Goal: Task Accomplishment & Management: Manage account settings

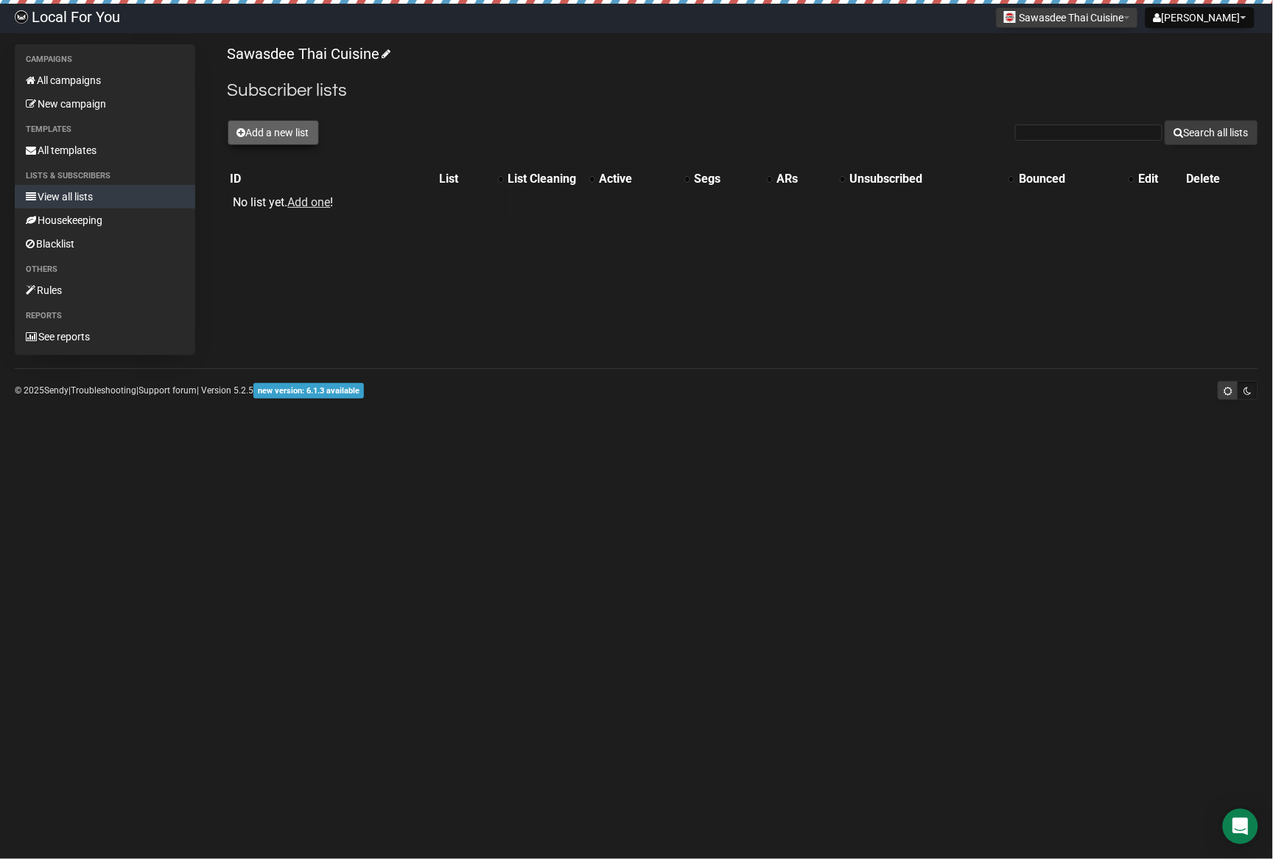
click at [315, 135] on button "Add a new list" at bounding box center [273, 132] width 91 height 25
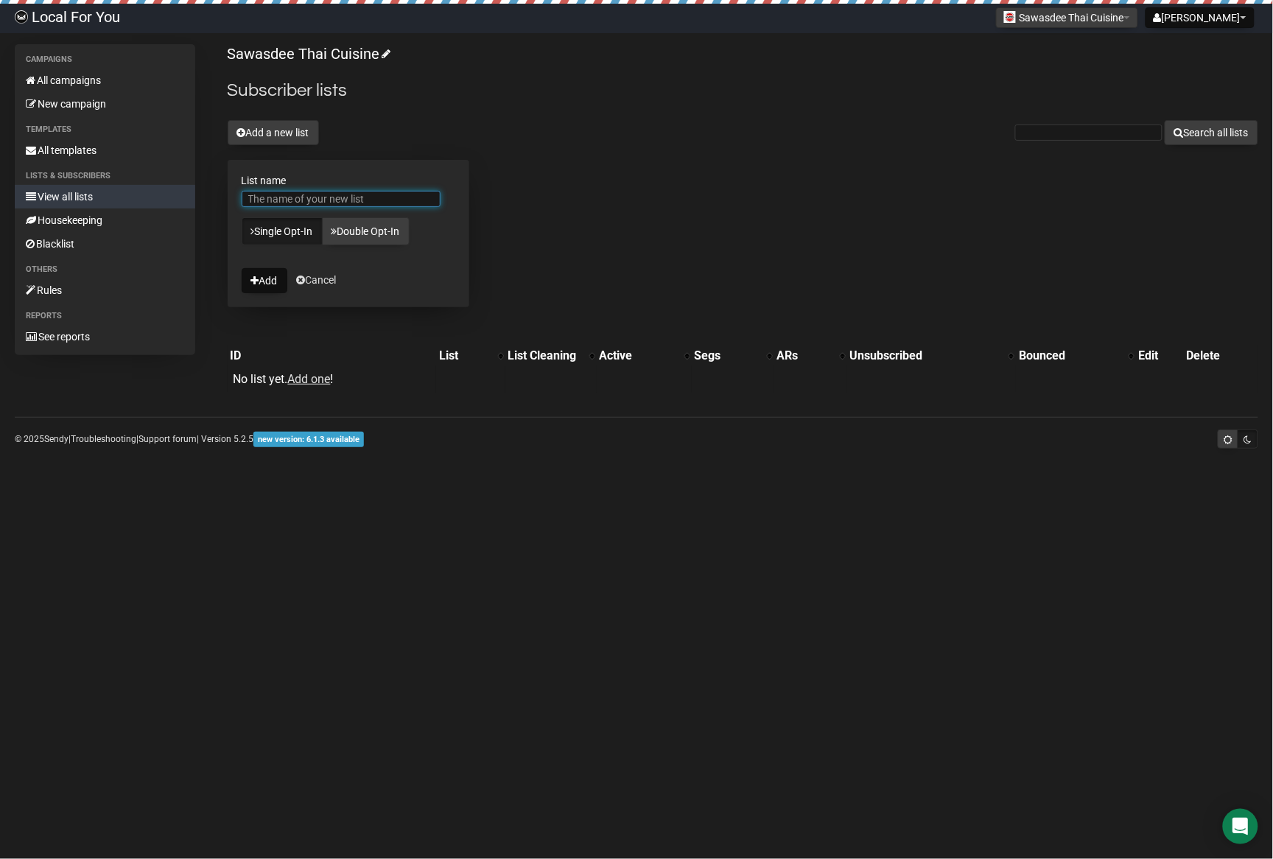
click at [348, 200] on input "List name" at bounding box center [341, 199] width 199 height 16
type input "f"
type input "d"
type input "Sawasdee Thai Cuisine"
click at [242, 268] on button "Add" at bounding box center [265, 280] width 46 height 25
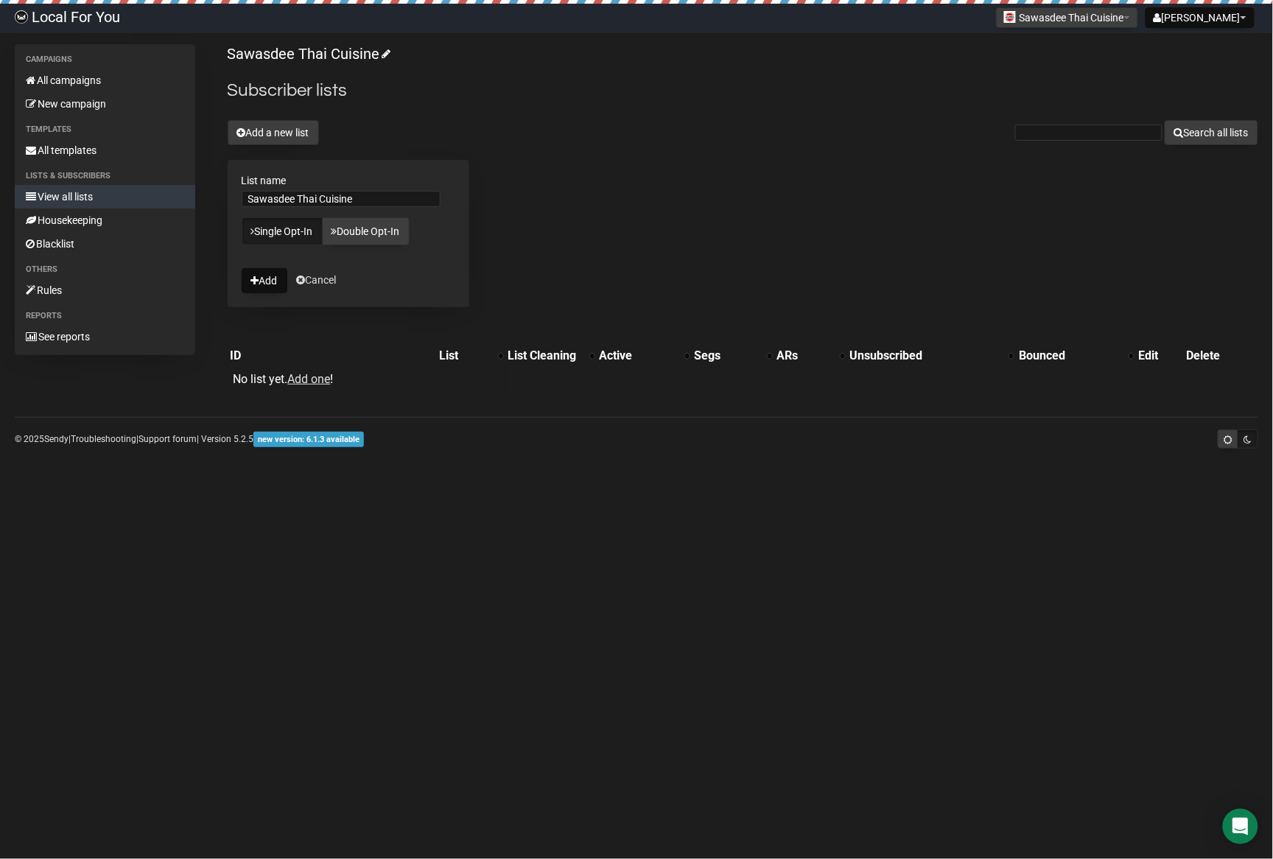
click at [842, 199] on div "Sawasdee Thai Cuisine Subscriber lists Add a new list Search all lists List nam…" at bounding box center [743, 223] width 1030 height 359
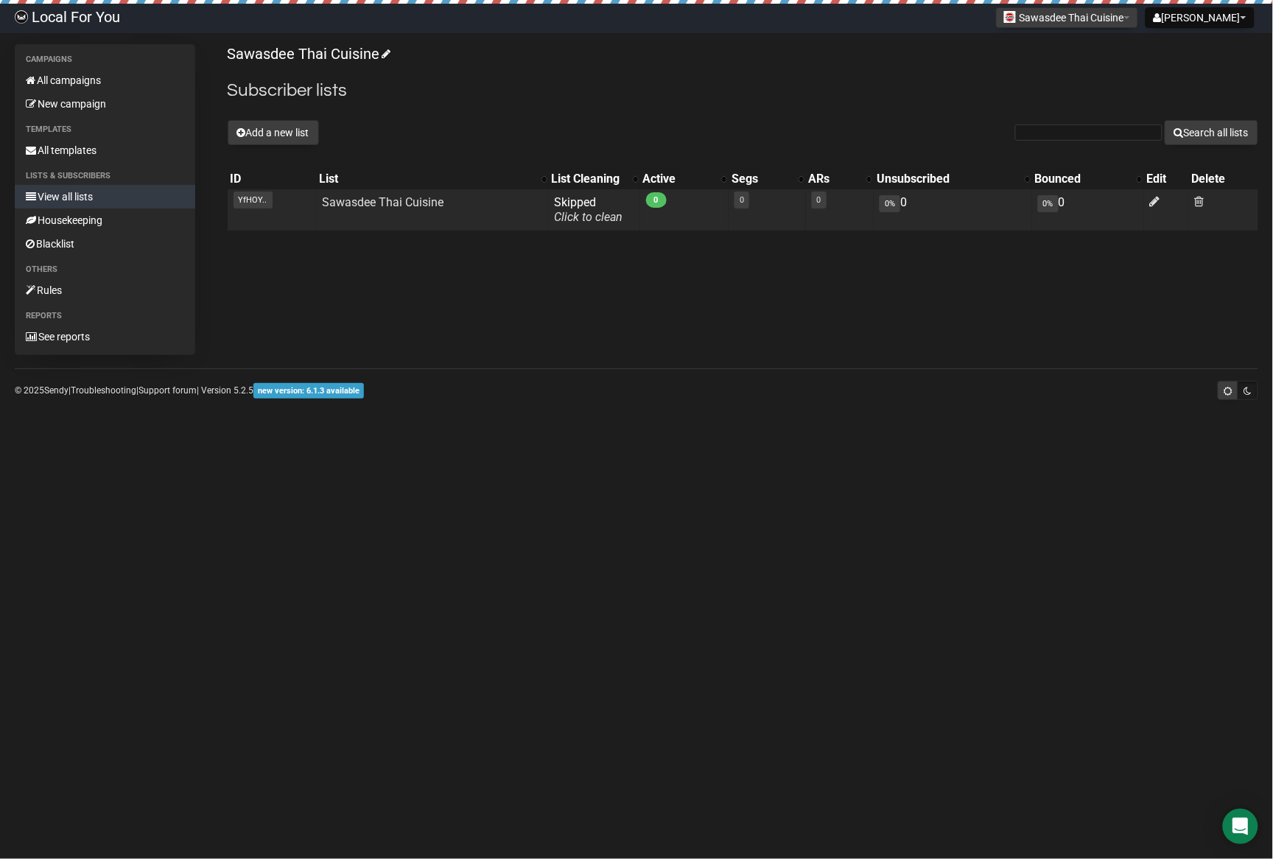
click at [250, 189] on td "YfHOY.. YfHOYSZjjQO9ddwKjlZQUQ" at bounding box center [272, 209] width 88 height 41
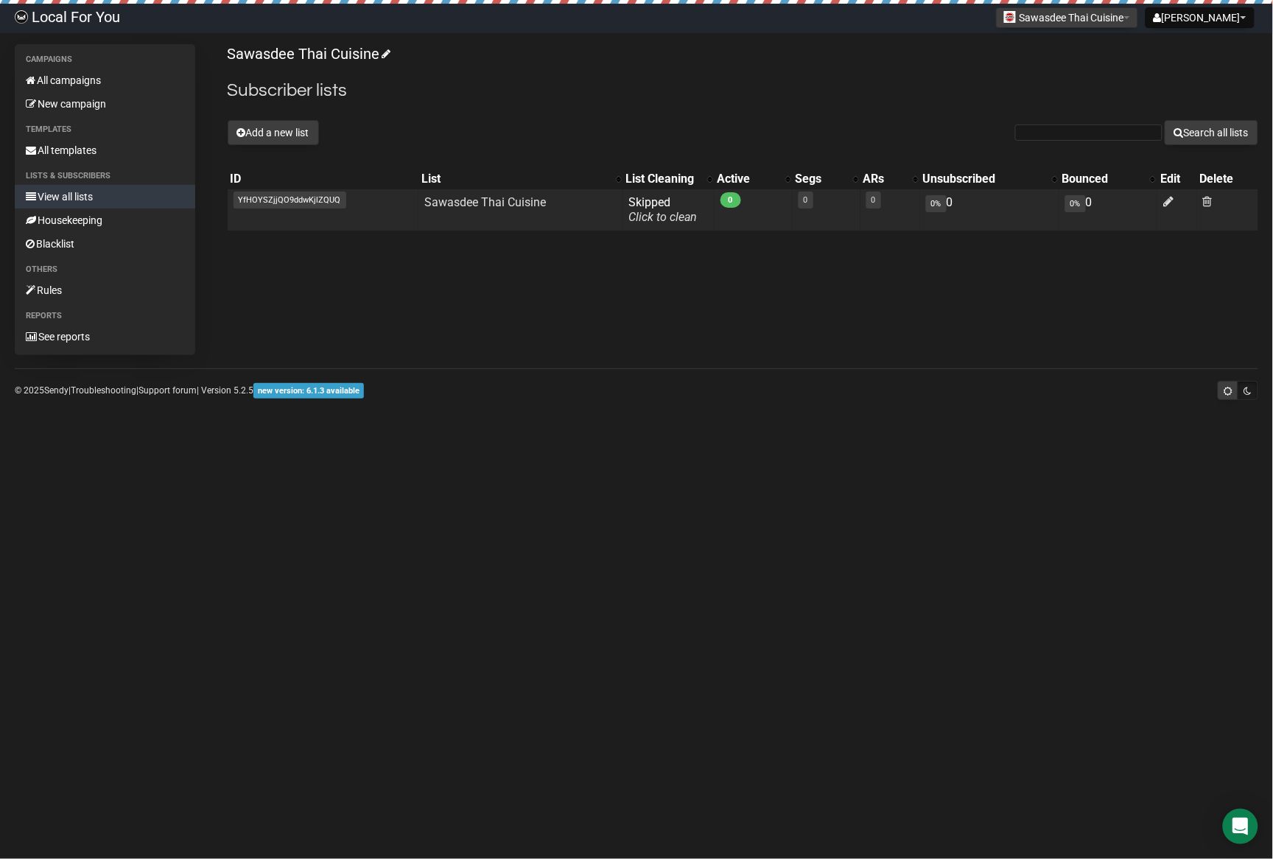
click at [256, 200] on span "YfHOYSZjjQO9ddwKjlZQUQ" at bounding box center [289, 200] width 113 height 17
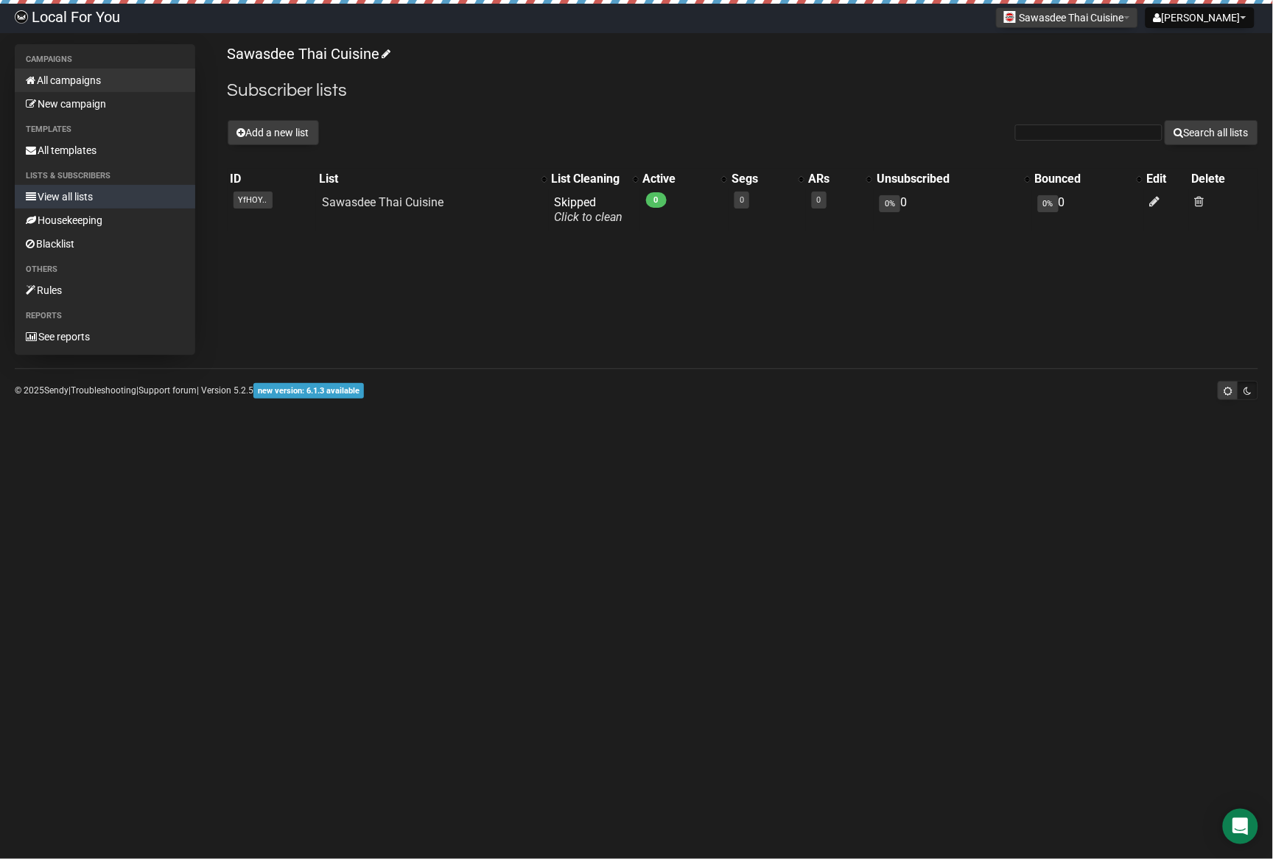
click at [74, 89] on link "All campaigns" at bounding box center [105, 81] width 180 height 24
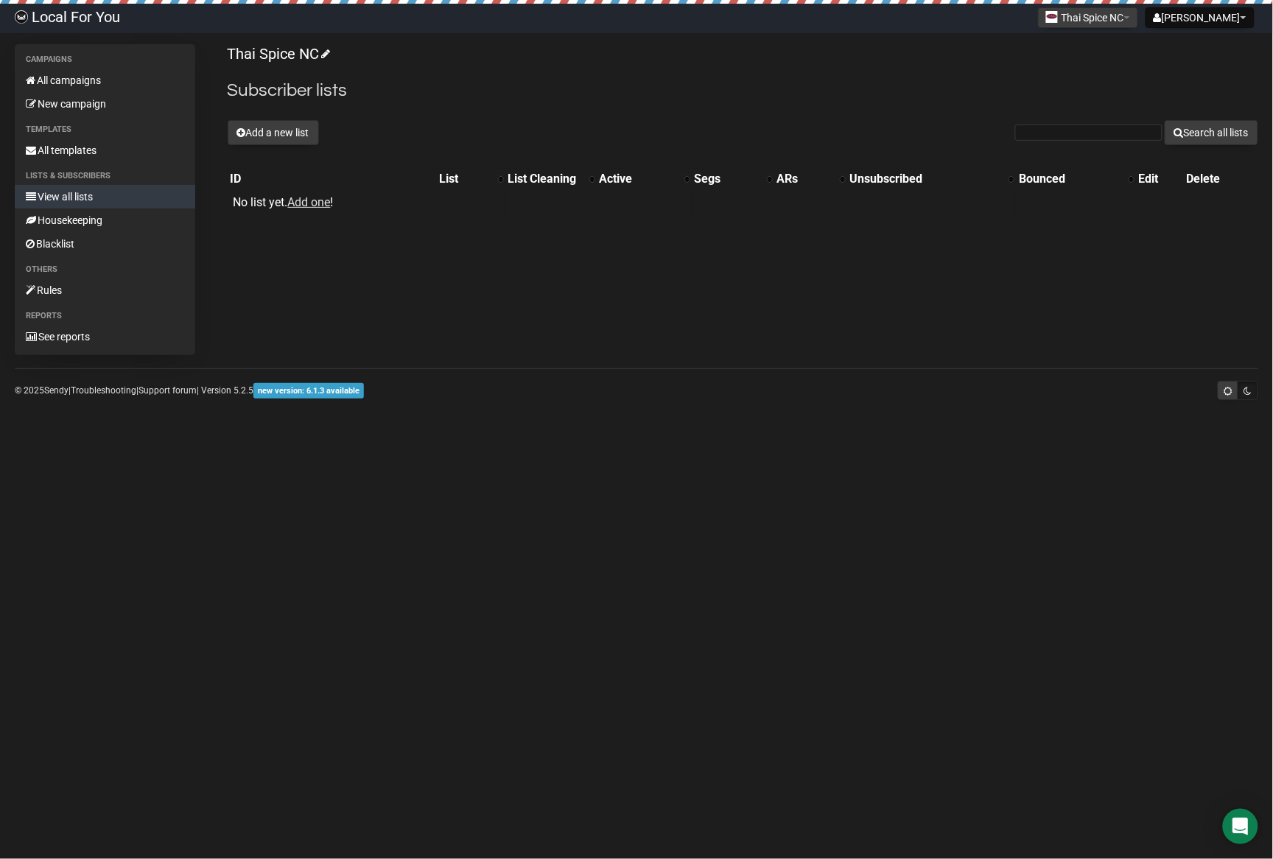
click at [293, 136] on button "Add a new list" at bounding box center [273, 132] width 91 height 25
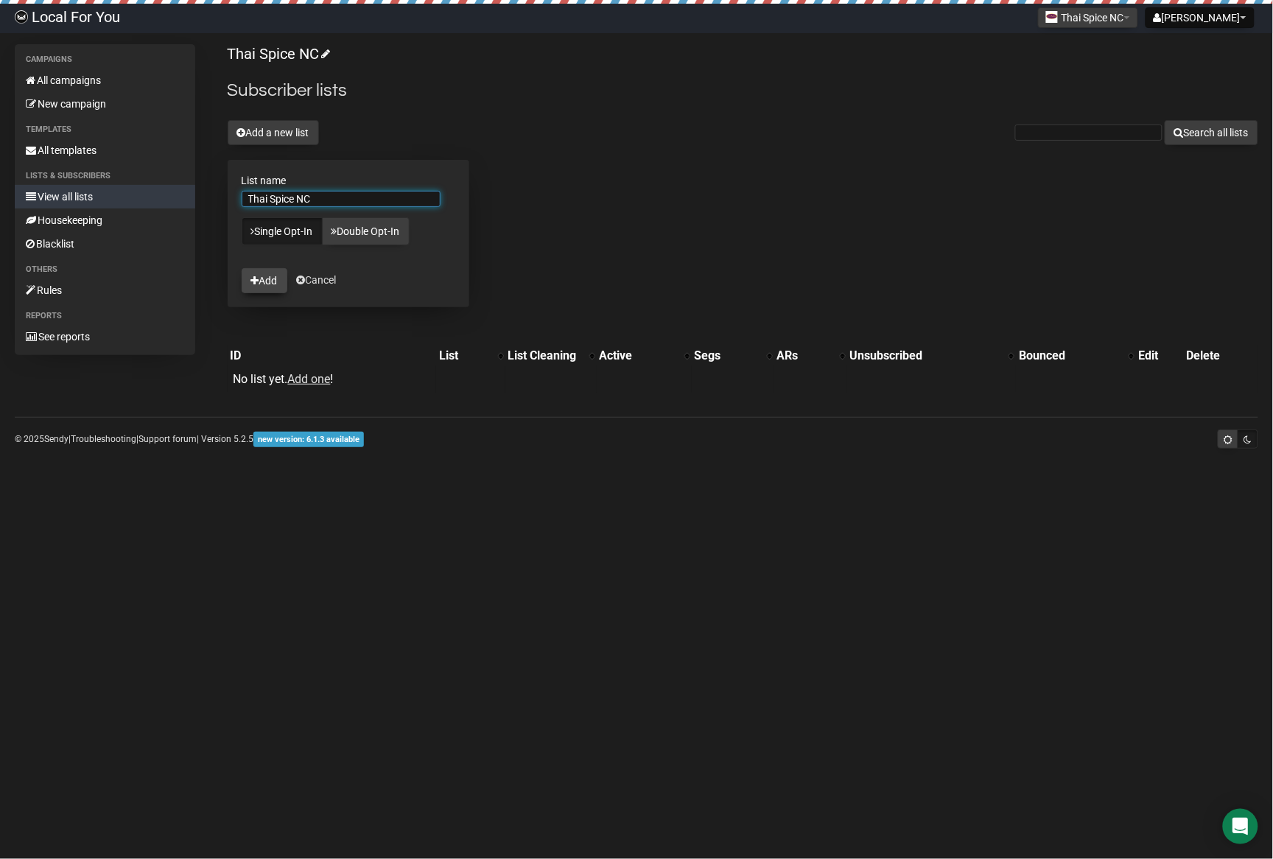
type input "Thai Spice NC"
click at [272, 277] on button "Add" at bounding box center [265, 280] width 46 height 25
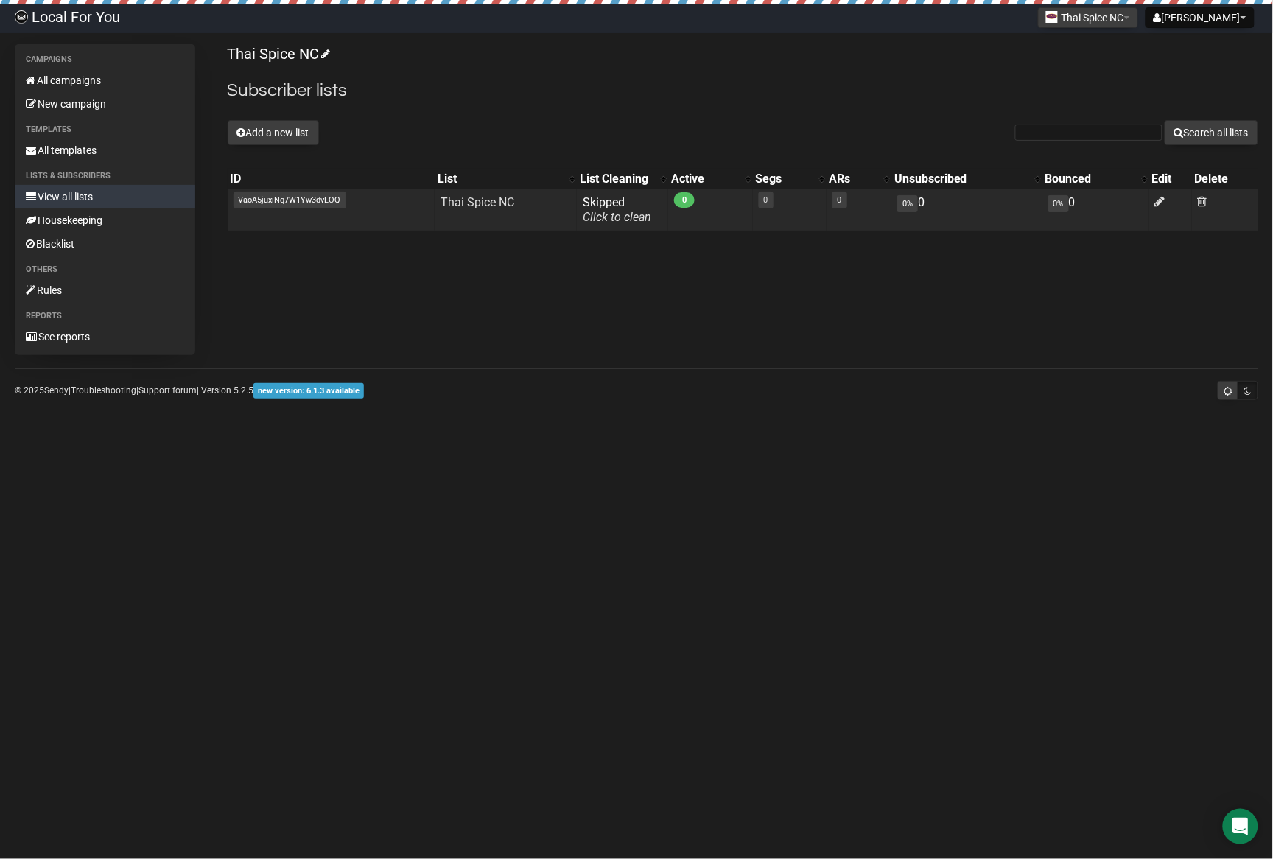
click at [256, 202] on span "VaoA5juxiNq7W1Yw3dvLOQ" at bounding box center [289, 200] width 113 height 17
click at [255, 199] on span "VaoA5juxiNq7W1Yw3dvLOQ" at bounding box center [289, 200] width 113 height 17
copy tr "VaoA5juxiNq7W1Yw3dvLOQ"
